Goal: Task Accomplishment & Management: Use online tool/utility

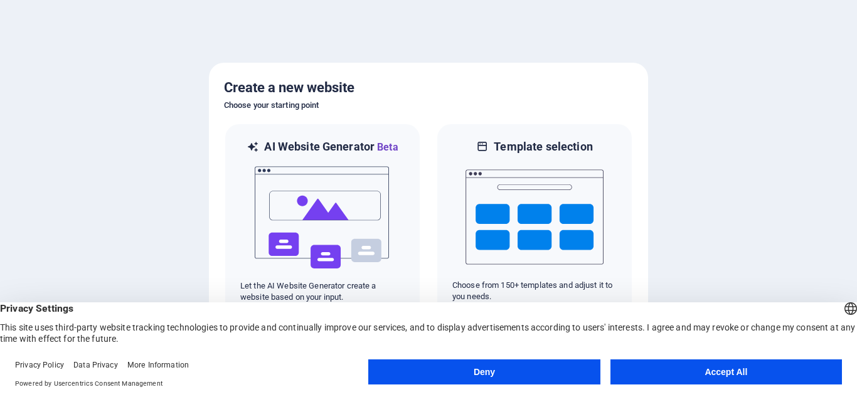
click at [667, 376] on button "Accept All" at bounding box center [725, 371] width 231 height 25
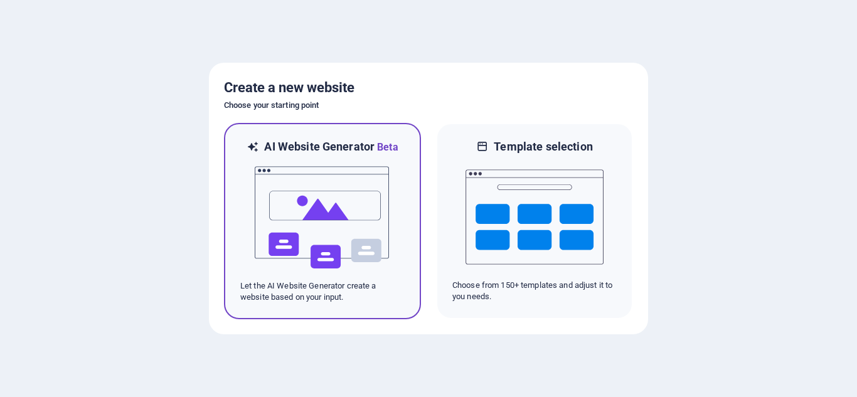
click at [391, 184] on div at bounding box center [322, 217] width 164 height 125
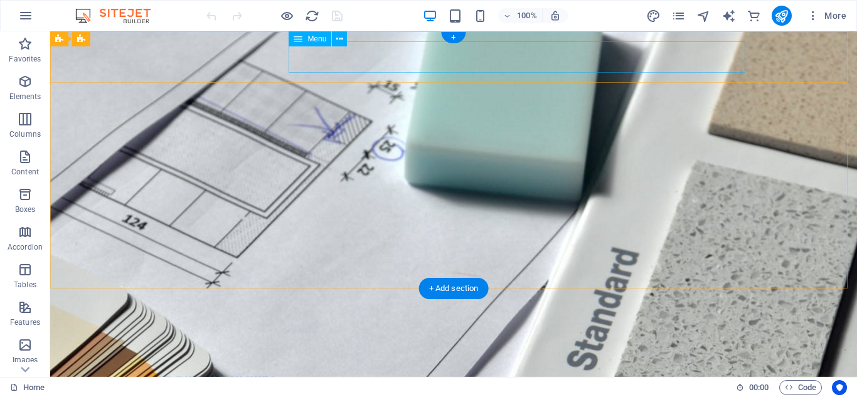
drag, startPoint x: 358, startPoint y: 75, endPoint x: 310, endPoint y: 61, distance: 50.4
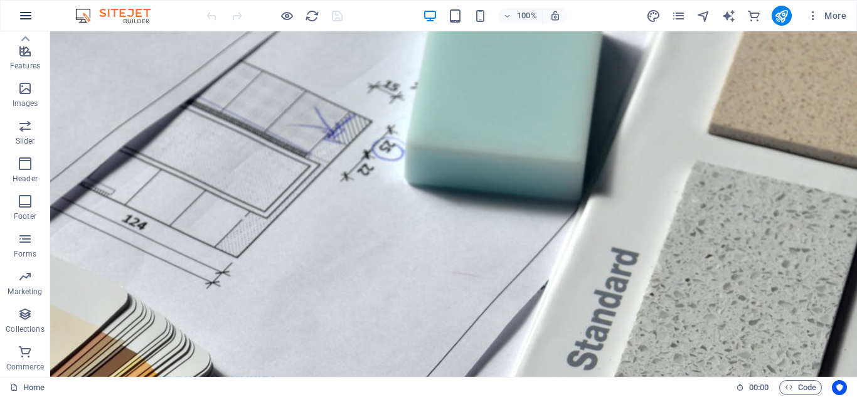
click at [28, 18] on icon "button" at bounding box center [25, 15] width 15 height 15
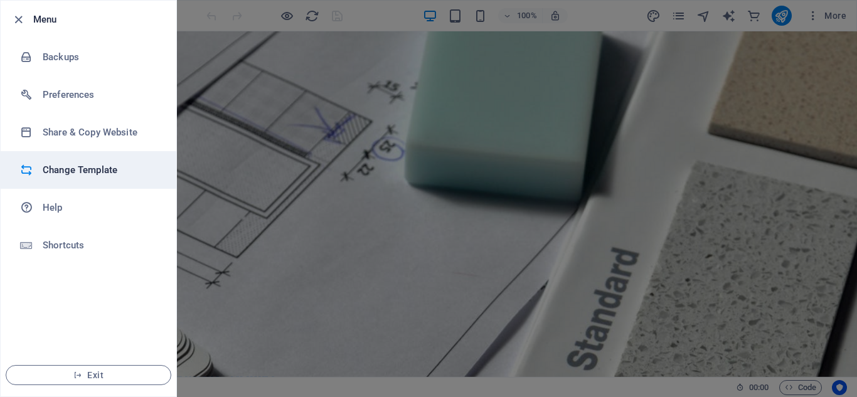
click at [85, 171] on h6 "Change Template" at bounding box center [101, 169] width 116 height 15
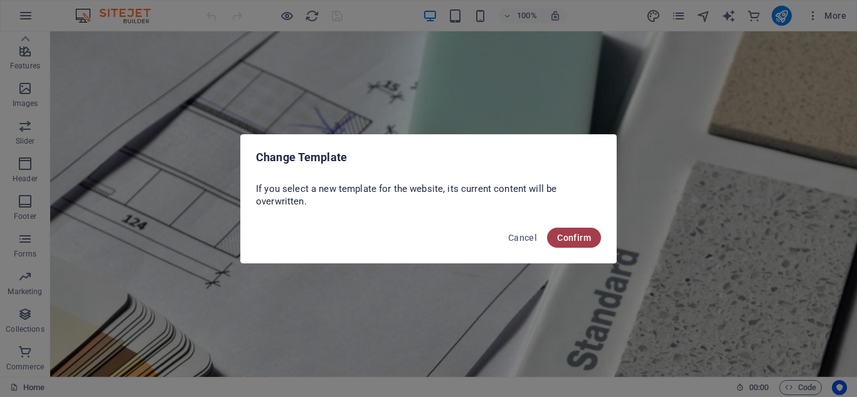
click at [574, 242] on span "Confirm" at bounding box center [574, 238] width 34 height 10
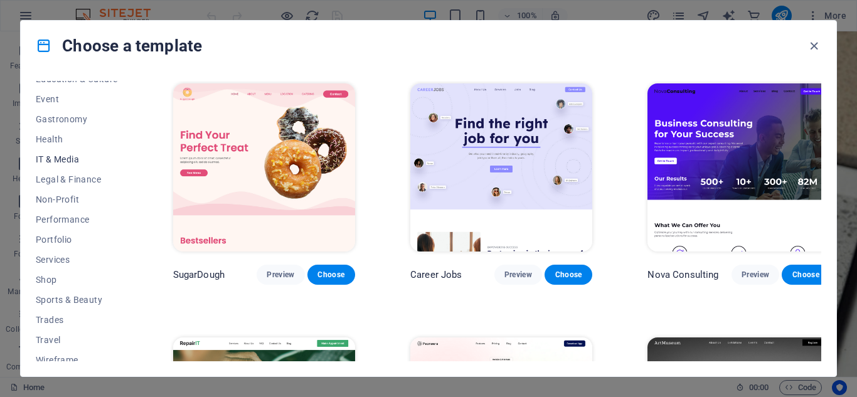
scroll to position [241, 0]
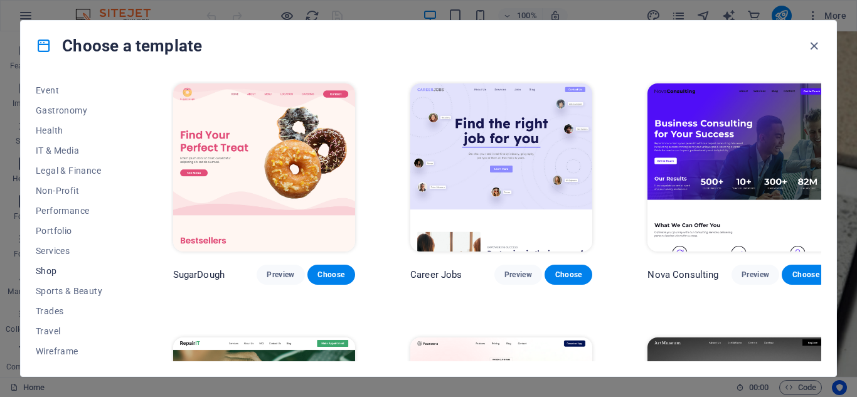
click at [48, 270] on span "Shop" at bounding box center [77, 271] width 82 height 10
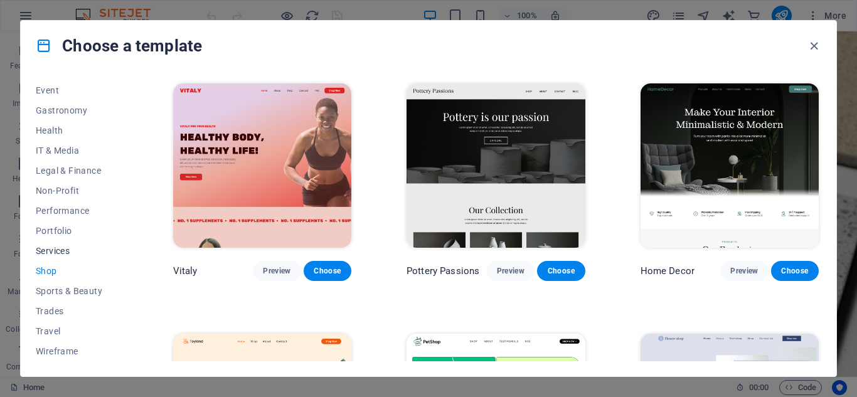
click at [50, 251] on span "Services" at bounding box center [77, 251] width 82 height 10
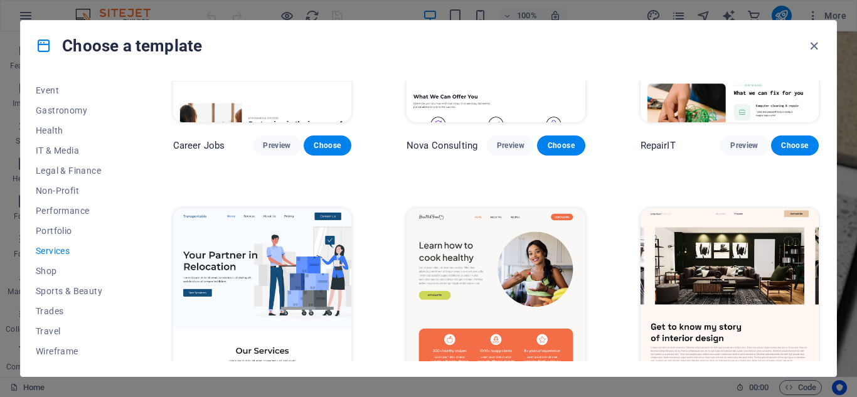
scroll to position [188, 0]
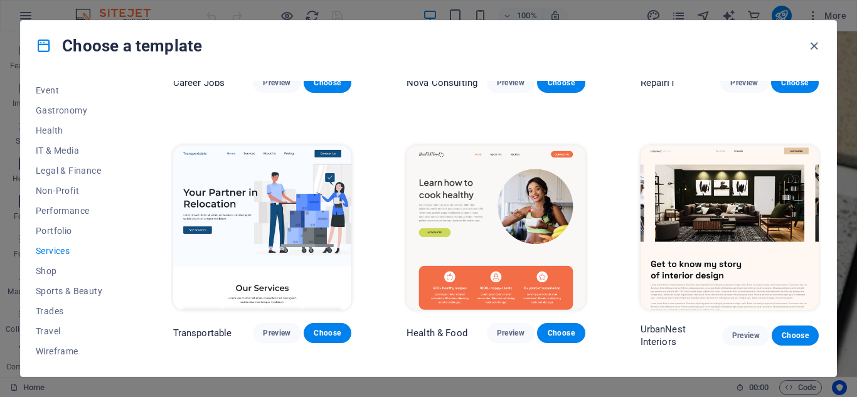
click at [278, 208] on img at bounding box center [262, 227] width 178 height 164
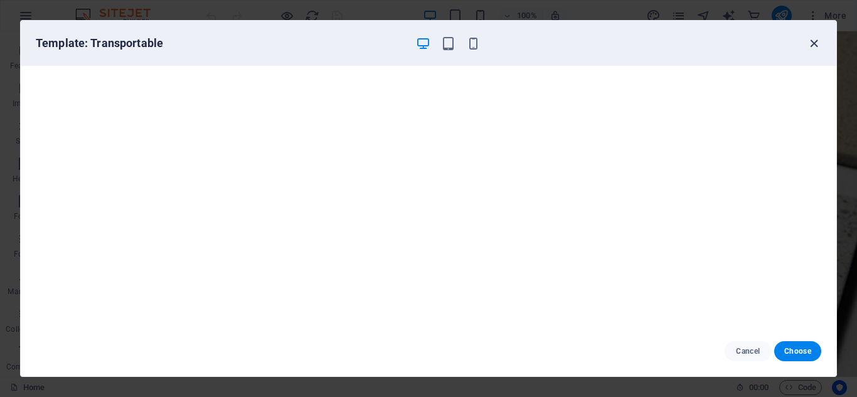
click at [808, 44] on icon "button" at bounding box center [813, 43] width 14 height 14
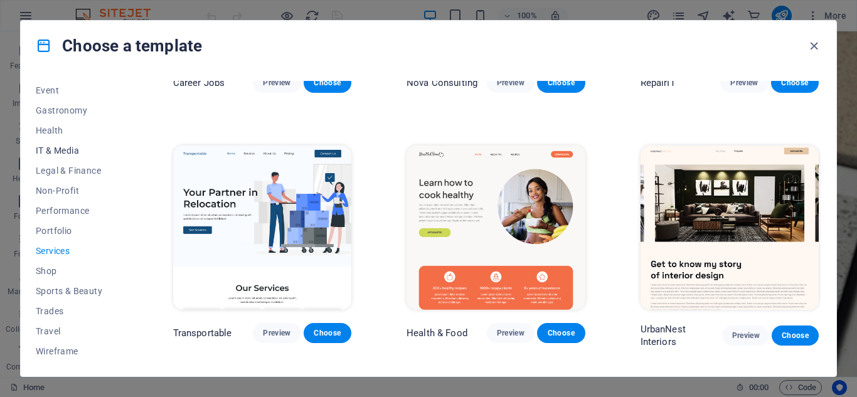
click at [73, 148] on span "IT & Media" at bounding box center [77, 150] width 82 height 10
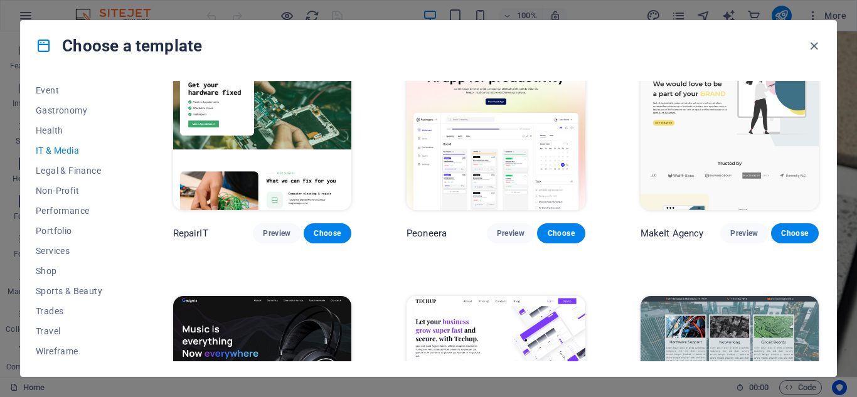
scroll to position [0, 0]
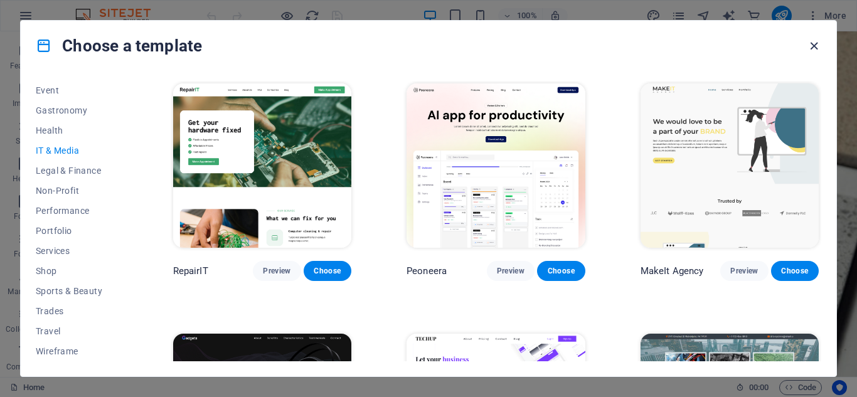
click at [806, 45] on icon "button" at bounding box center [813, 46] width 14 height 14
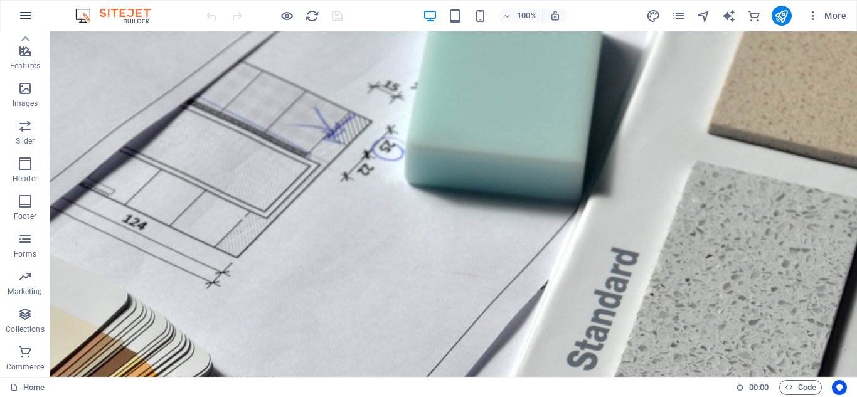
click at [21, 12] on icon "button" at bounding box center [25, 15] width 15 height 15
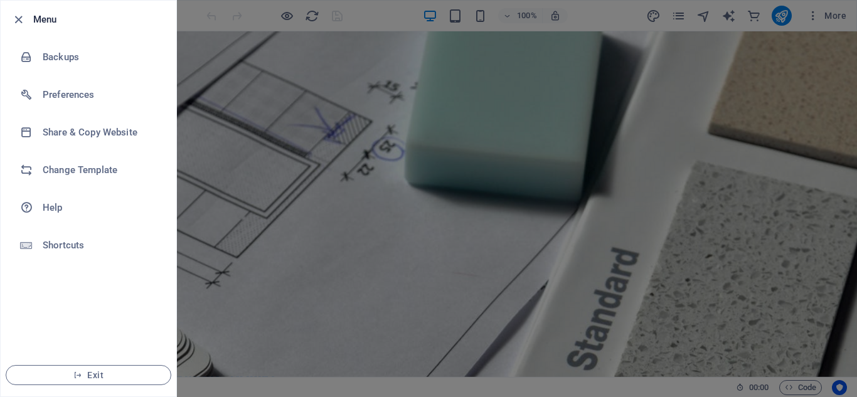
click at [214, 249] on div at bounding box center [428, 198] width 857 height 397
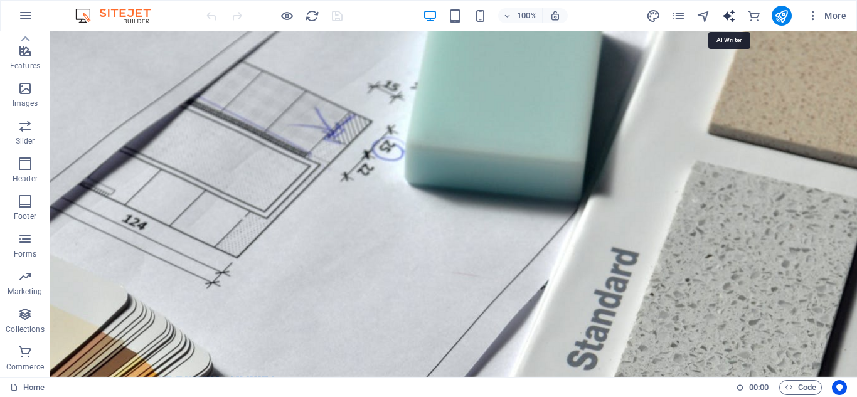
click at [728, 18] on icon "text_generator" at bounding box center [728, 16] width 14 height 14
select select "English"
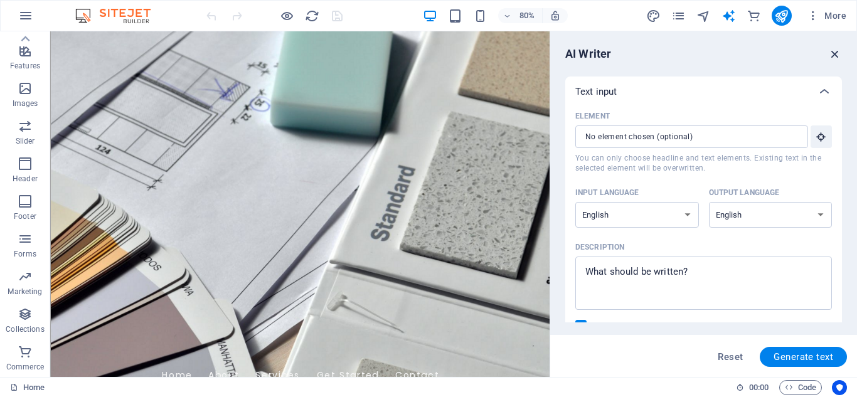
click at [833, 53] on icon "button" at bounding box center [835, 54] width 14 height 14
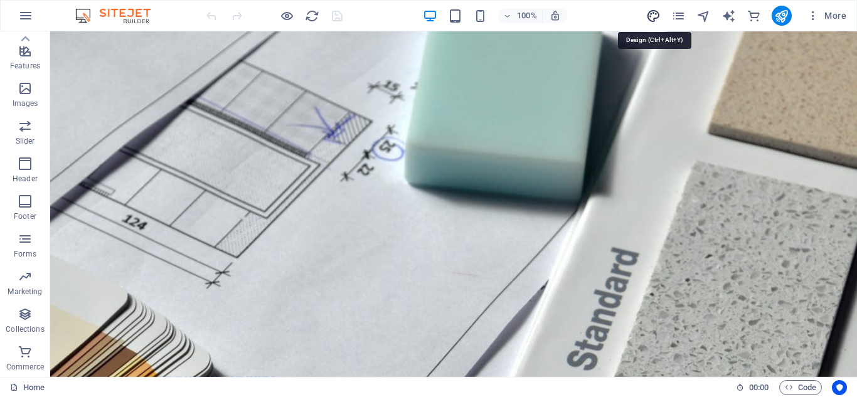
click at [650, 18] on icon "design" at bounding box center [653, 16] width 14 height 14
select select "px"
select select "200"
select select "px"
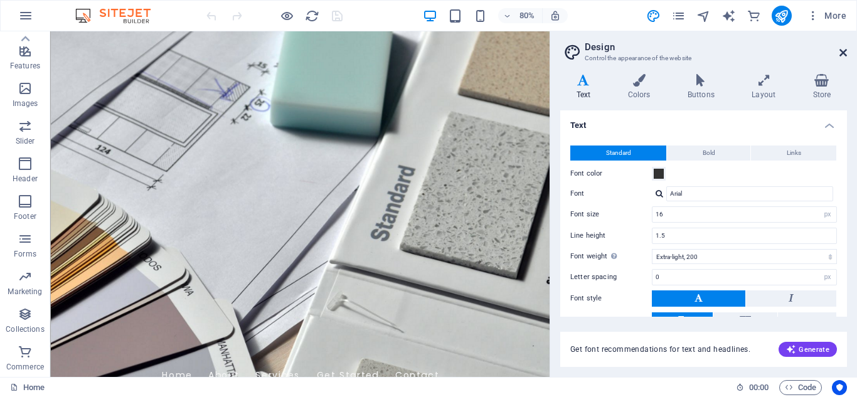
click at [841, 53] on icon at bounding box center [843, 53] width 8 height 10
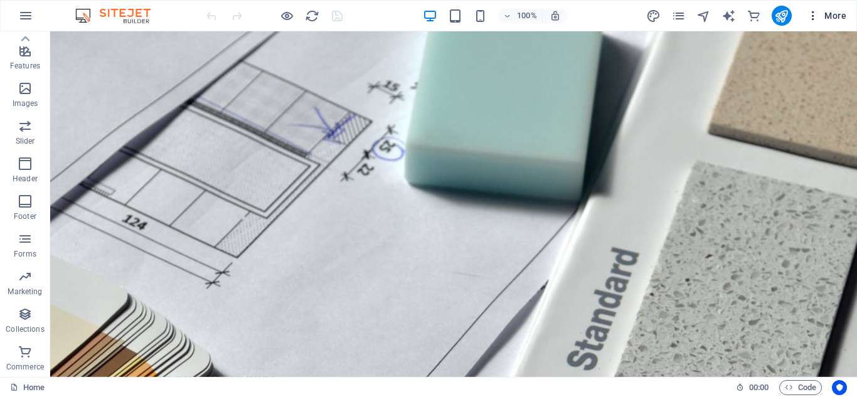
click at [840, 20] on span "More" at bounding box center [826, 15] width 40 height 13
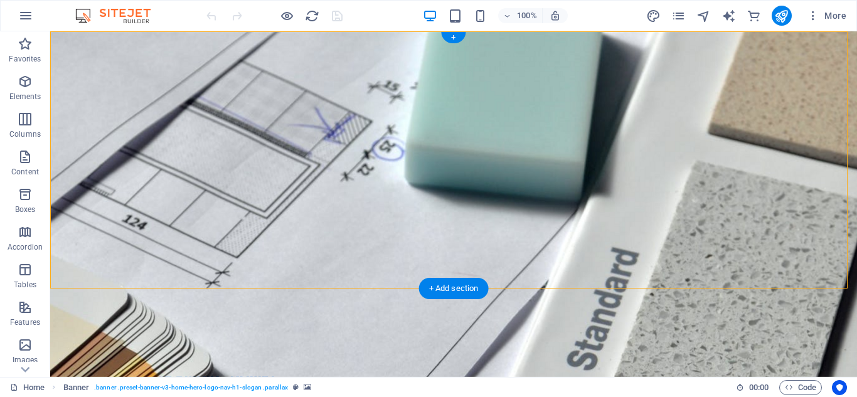
drag, startPoint x: 369, startPoint y: 69, endPoint x: 396, endPoint y: 169, distance: 103.9
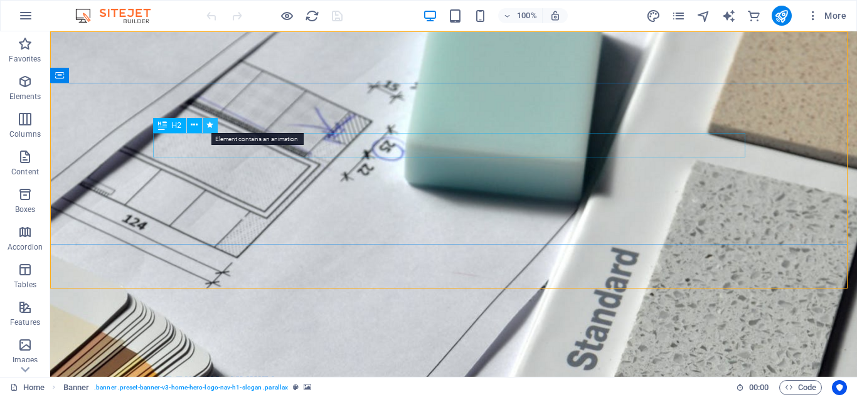
click at [203, 120] on button at bounding box center [210, 125] width 15 height 15
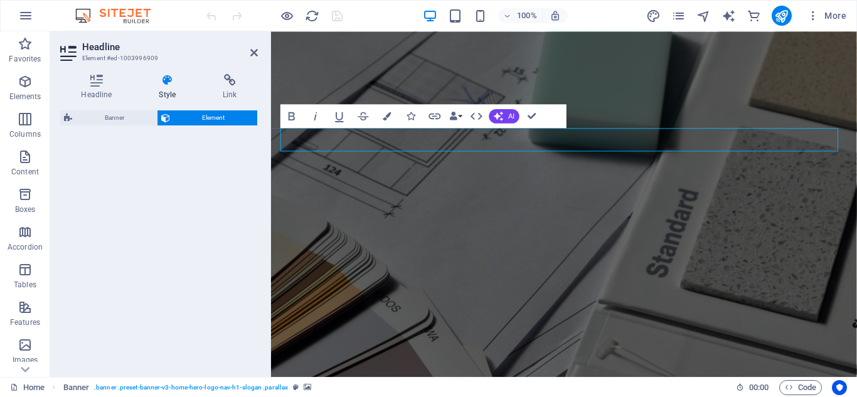
select select "fade"
select select "s"
select select "onload"
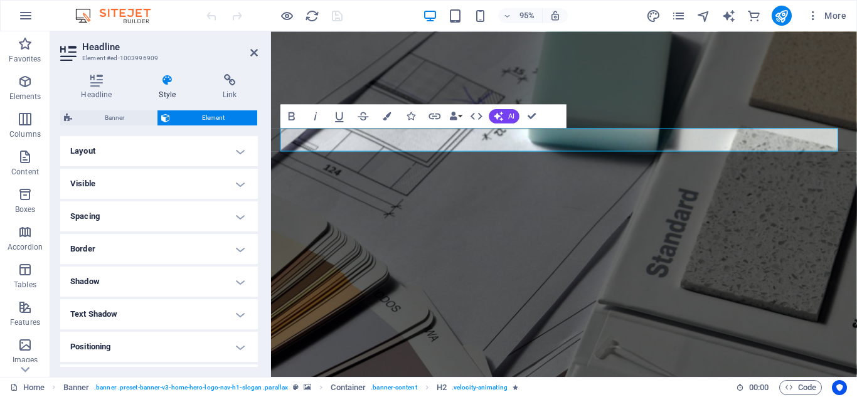
click at [166, 214] on h4 "Spacing" at bounding box center [159, 216] width 198 height 30
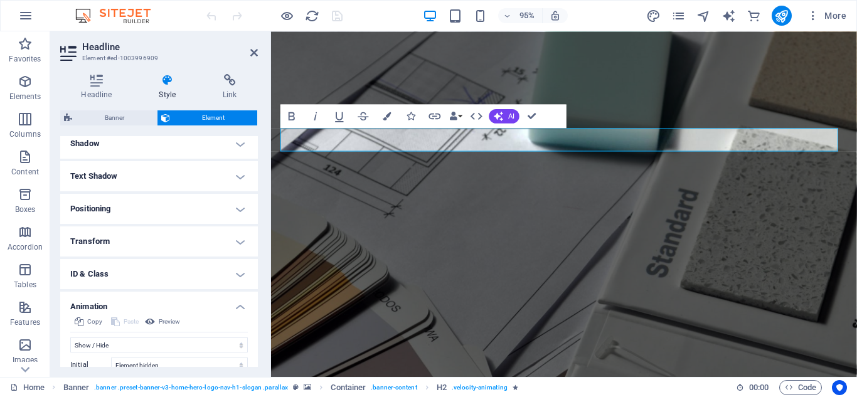
scroll to position [305, 0]
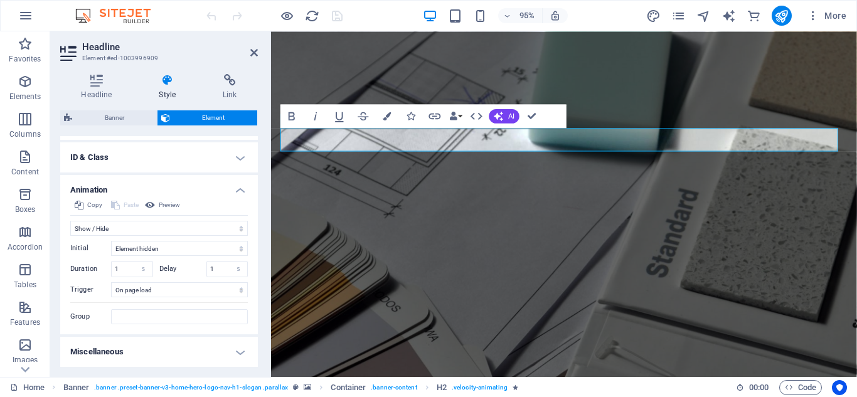
click at [445, 272] on figure at bounding box center [579, 213] width 616 height 364
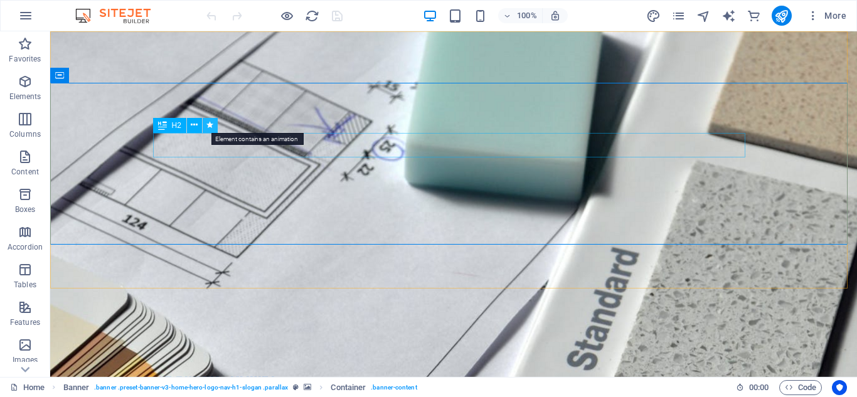
click at [209, 123] on icon at bounding box center [209, 125] width 7 height 13
select select "fade"
select select "s"
select select "onload"
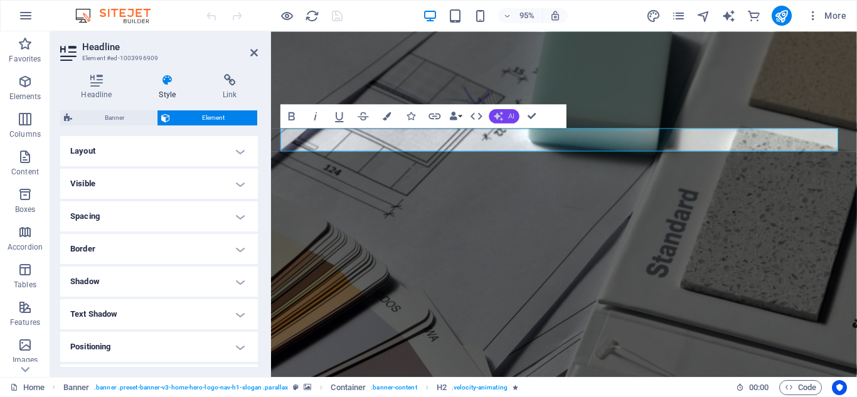
click at [510, 119] on span "AI" at bounding box center [511, 115] width 6 height 7
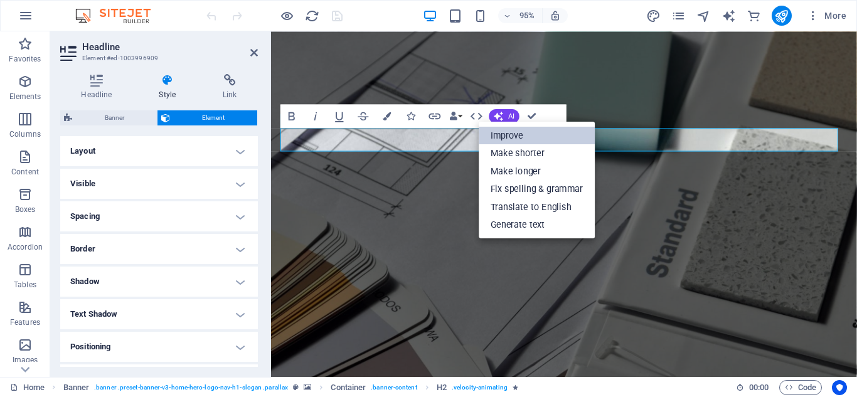
click at [515, 134] on link "Improve" at bounding box center [536, 135] width 116 height 18
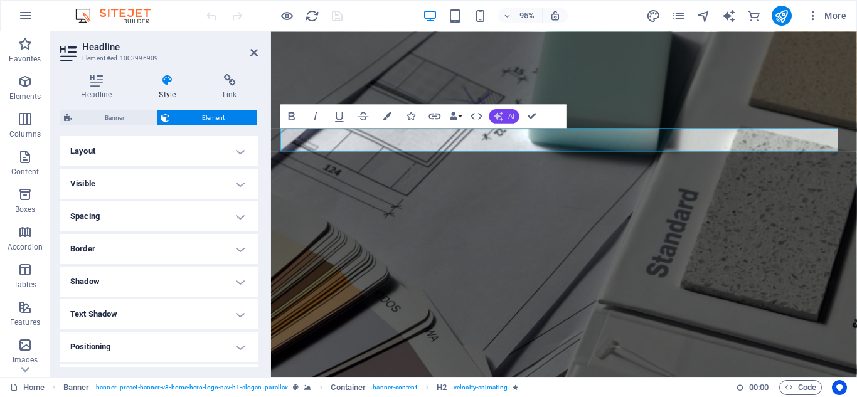
click at [512, 117] on span "AI" at bounding box center [511, 115] width 6 height 7
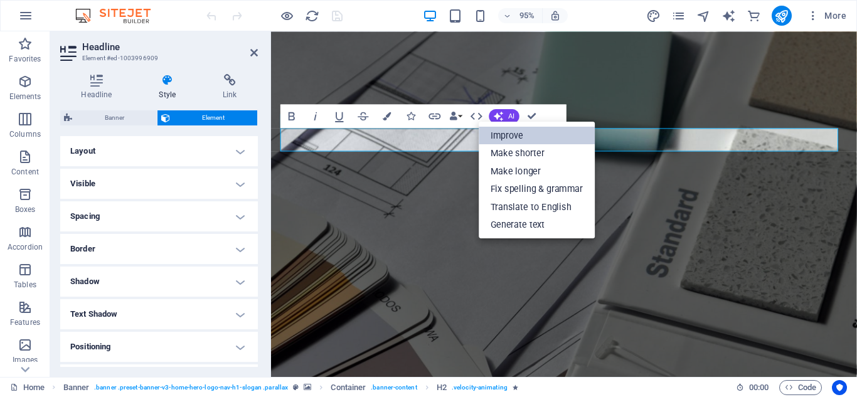
click at [512, 137] on link "Improve" at bounding box center [536, 135] width 116 height 18
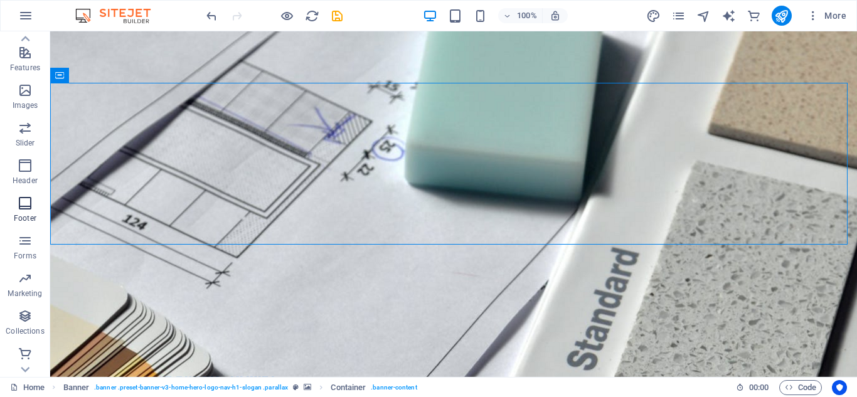
scroll to position [256, 0]
click at [28, 315] on icon "button" at bounding box center [25, 314] width 15 height 15
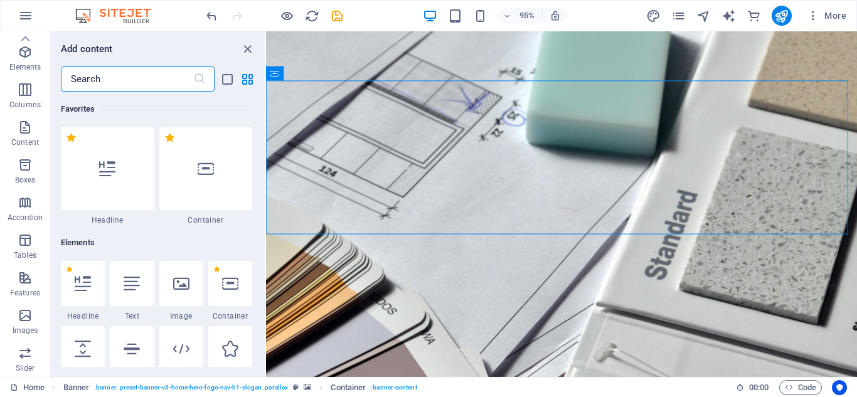
scroll to position [0, 0]
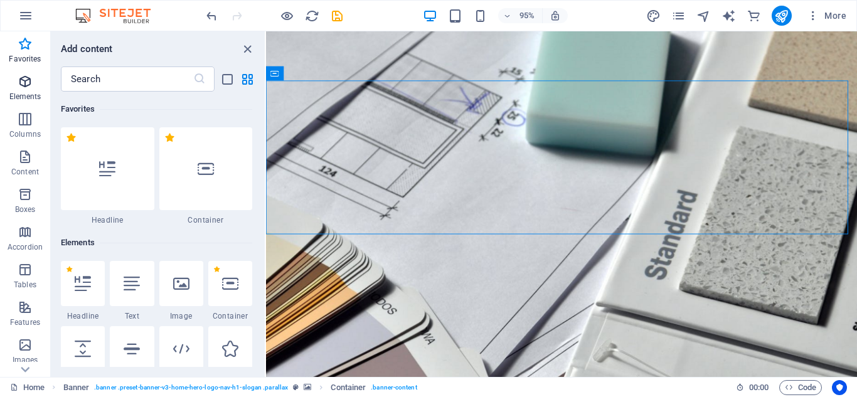
click at [29, 85] on icon "button" at bounding box center [25, 81] width 15 height 15
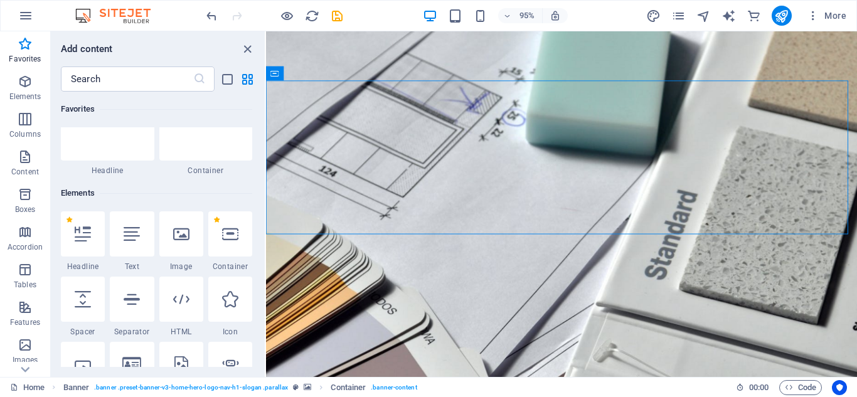
scroll to position [63, 0]
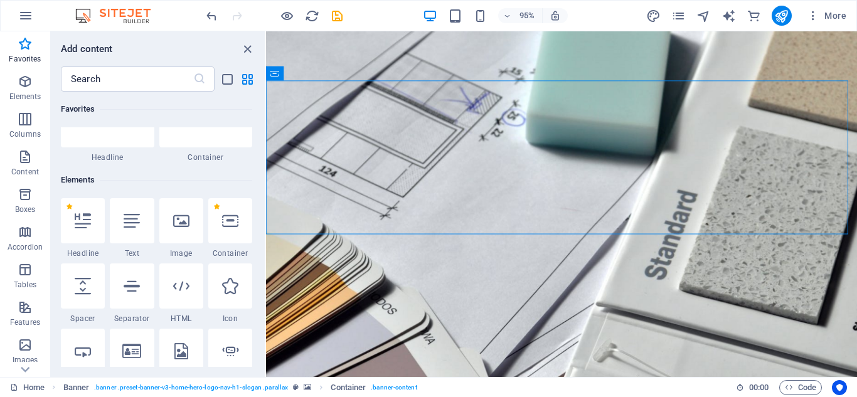
click at [184, 230] on div at bounding box center [181, 220] width 44 height 45
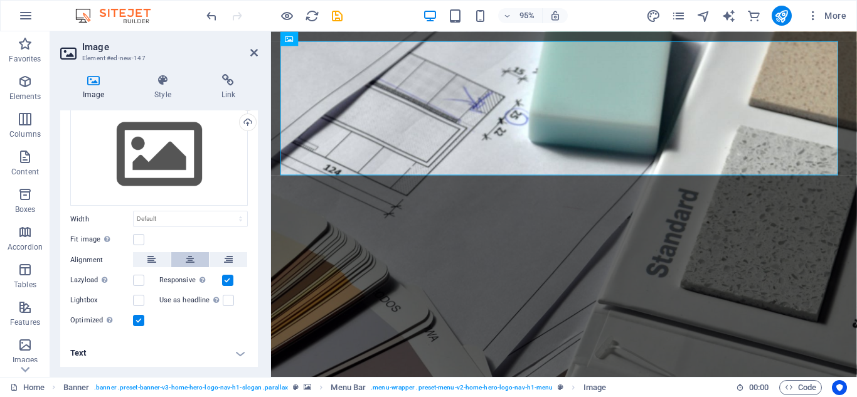
scroll to position [0, 0]
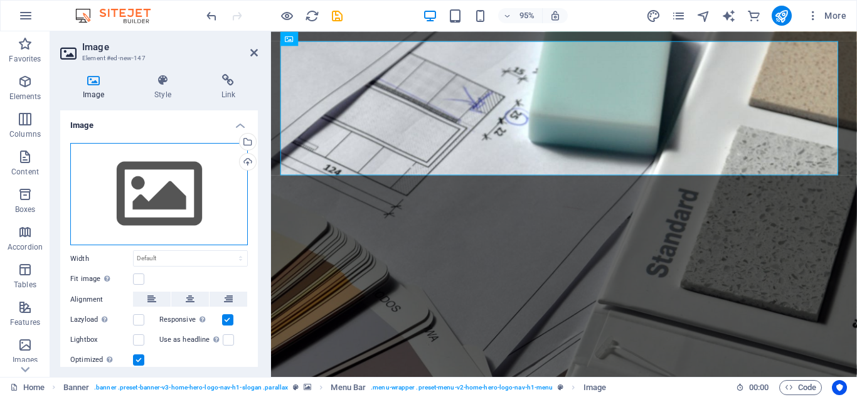
click at [140, 182] on div "Drag files here, click to choose files or select files from Files or our free s…" at bounding box center [158, 194] width 177 height 103
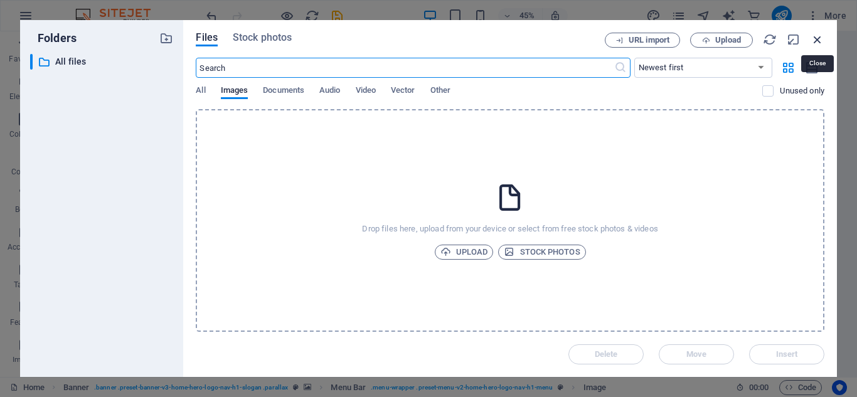
click at [818, 44] on icon "button" at bounding box center [817, 40] width 14 height 14
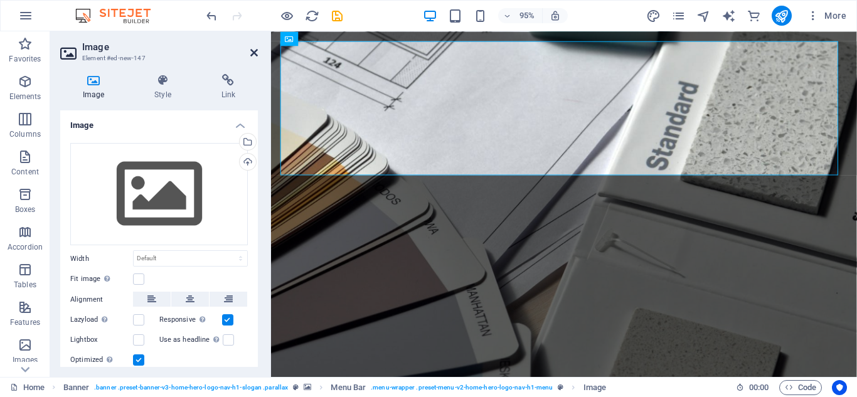
click at [253, 50] on icon at bounding box center [254, 53] width 8 height 10
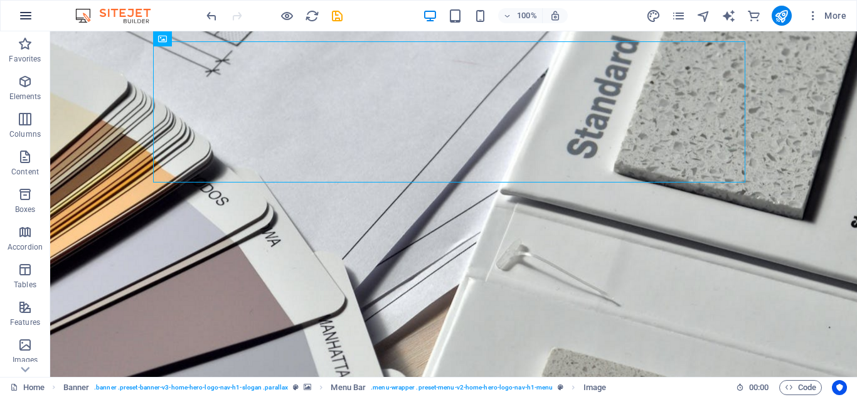
click at [22, 7] on button "button" at bounding box center [26, 16] width 30 height 30
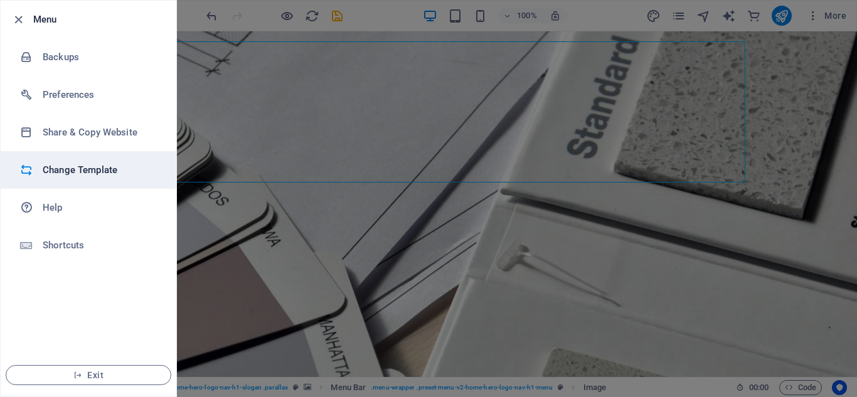
click at [66, 176] on h6 "Change Template" at bounding box center [101, 169] width 116 height 15
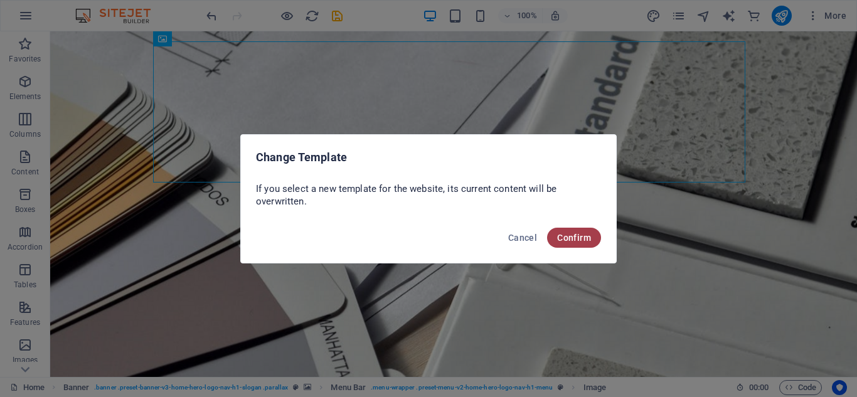
click at [556, 233] on button "Confirm" at bounding box center [574, 238] width 54 height 20
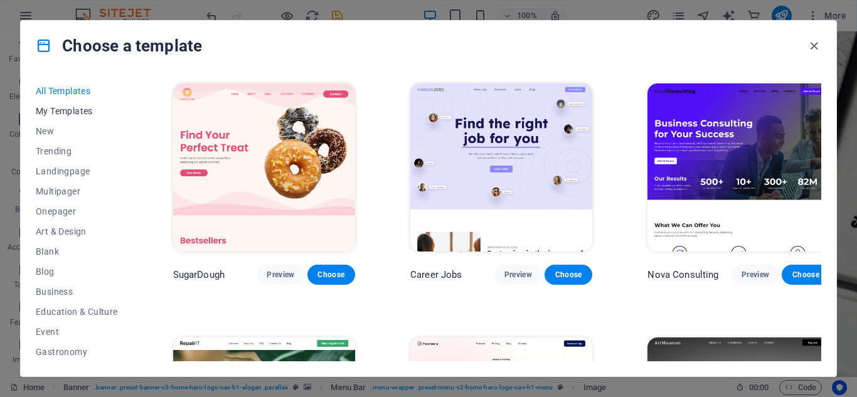
click at [80, 109] on span "My Templates" at bounding box center [77, 111] width 82 height 10
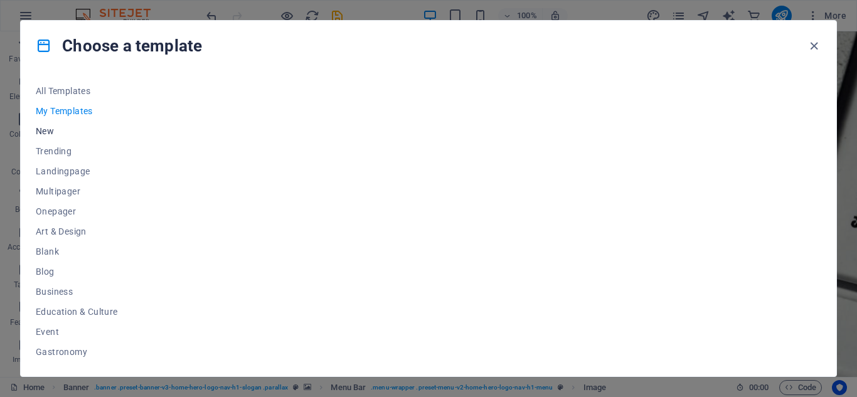
click at [53, 124] on button "New" at bounding box center [77, 131] width 82 height 20
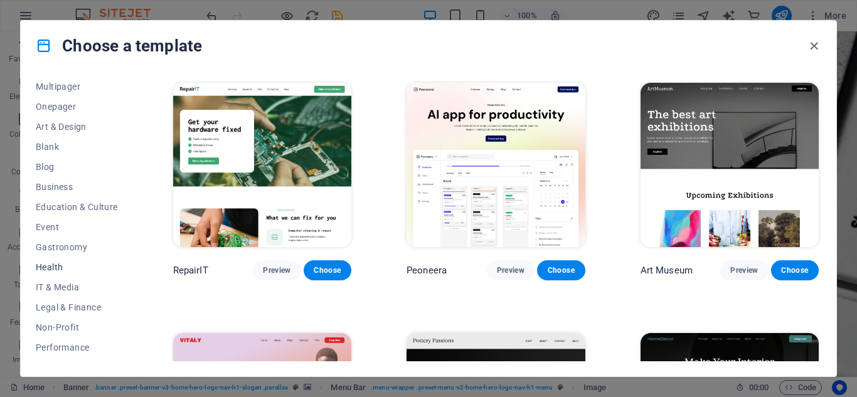
scroll to position [125, 0]
click at [68, 268] on span "IT & Media" at bounding box center [77, 266] width 82 height 10
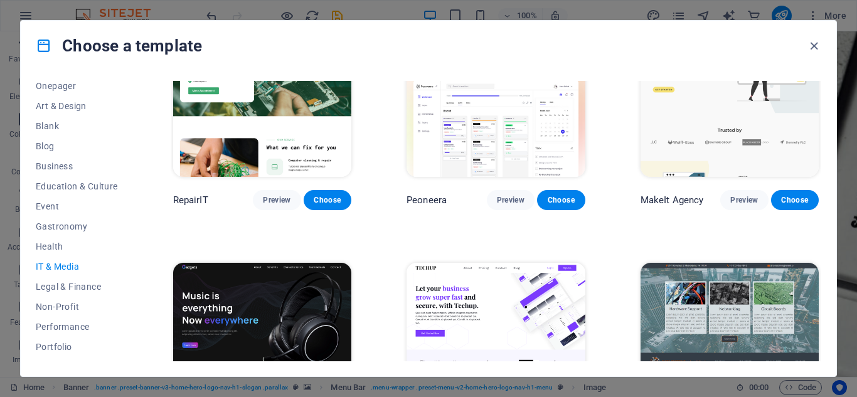
scroll to position [0, 0]
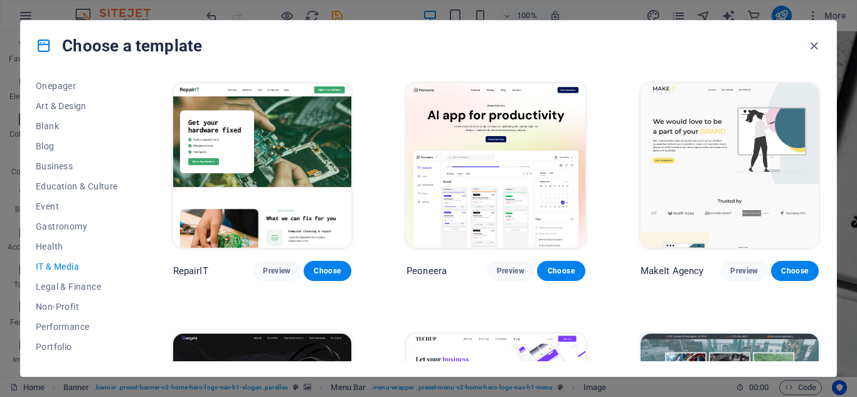
click at [278, 155] on img at bounding box center [262, 165] width 178 height 164
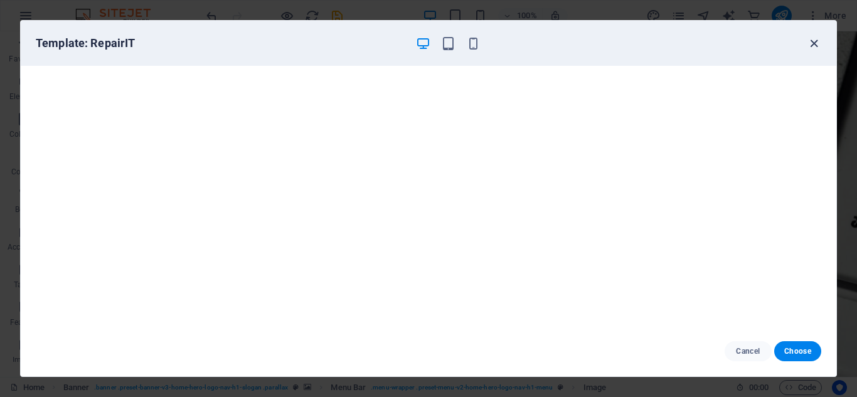
click at [809, 41] on icon "button" at bounding box center [813, 43] width 14 height 14
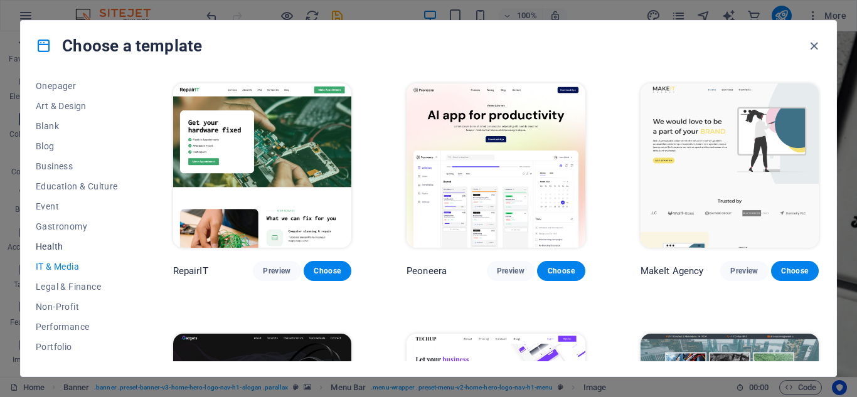
scroll to position [241, 0]
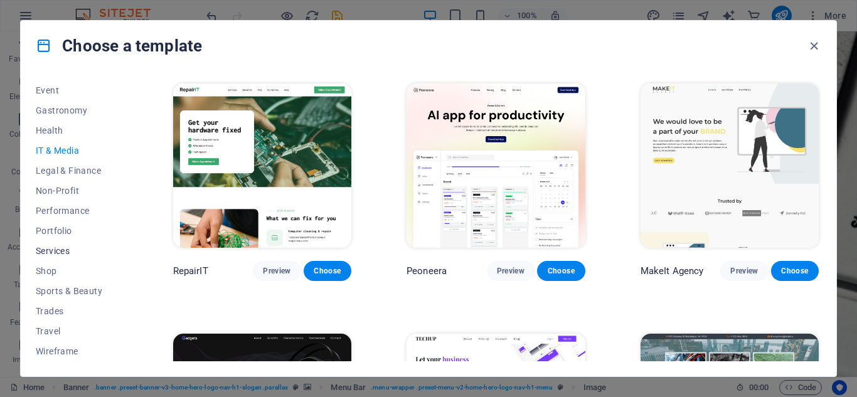
click at [59, 251] on span "Services" at bounding box center [77, 251] width 82 height 10
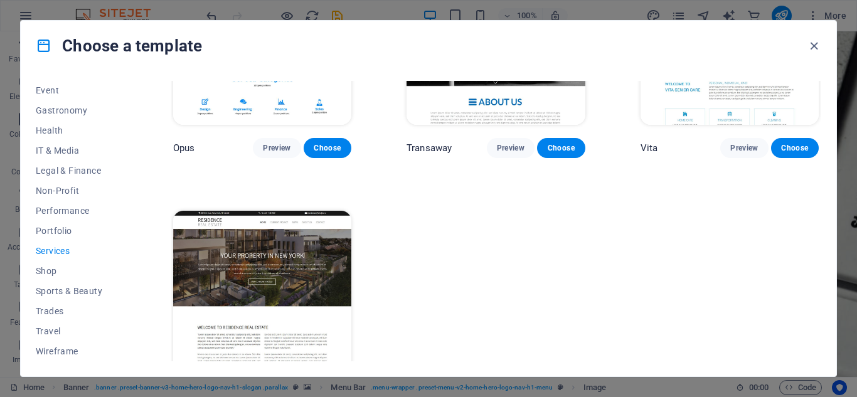
scroll to position [1630, 0]
